Goal: Information Seeking & Learning: Learn about a topic

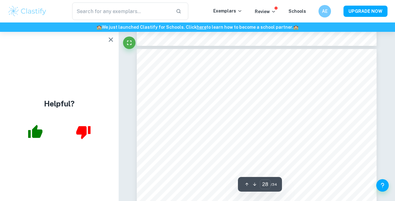
scroll to position [8534, 0]
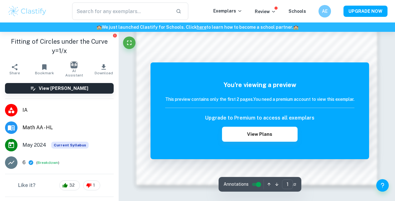
scroll to position [553, 0]
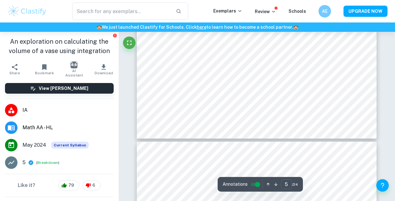
scroll to position [2933, 0]
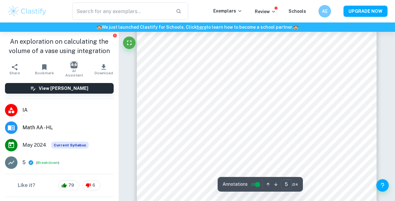
type input "9"
